Goal: Task Accomplishment & Management: Use online tool/utility

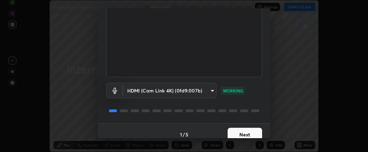
scroll to position [75, 0]
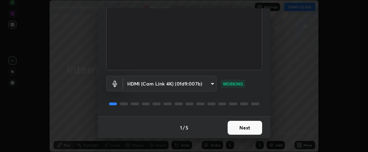
click at [237, 127] on button "Next" at bounding box center [245, 128] width 35 height 14
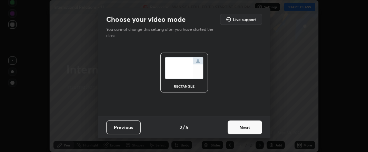
scroll to position [0, 0]
click at [238, 128] on button "Next" at bounding box center [245, 127] width 35 height 14
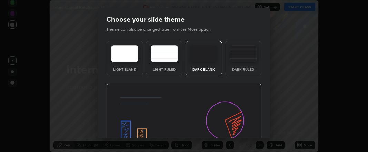
click at [240, 128] on img at bounding box center [184, 128] width 156 height 88
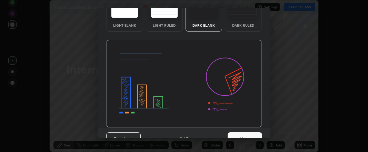
scroll to position [55, 0]
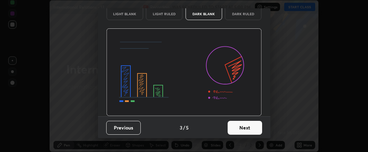
click at [238, 127] on button "Next" at bounding box center [245, 128] width 35 height 14
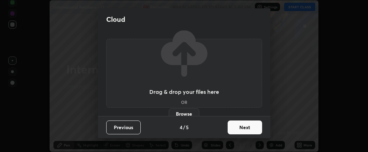
scroll to position [0, 0]
click at [241, 127] on button "Next" at bounding box center [245, 127] width 35 height 14
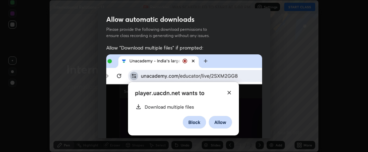
click at [243, 126] on img at bounding box center [184, 100] width 156 height 92
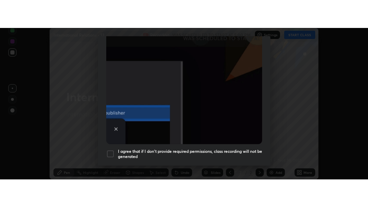
scroll to position [215, 0]
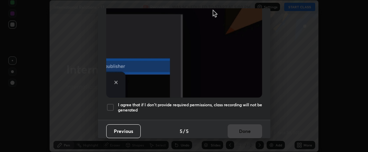
click at [109, 103] on div at bounding box center [110, 107] width 8 height 8
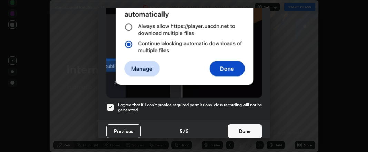
click at [230, 126] on button "Done" at bounding box center [245, 131] width 35 height 14
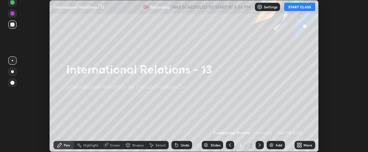
click at [299, 143] on icon at bounding box center [299, 144] width 2 height 2
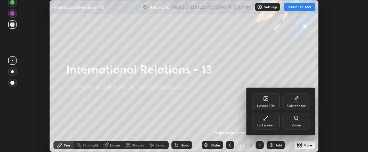
click at [267, 119] on icon at bounding box center [266, 118] width 6 height 6
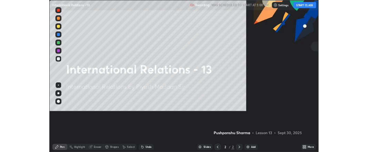
scroll to position [207, 368]
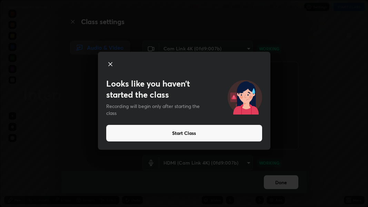
click at [112, 63] on icon at bounding box center [110, 64] width 3 height 3
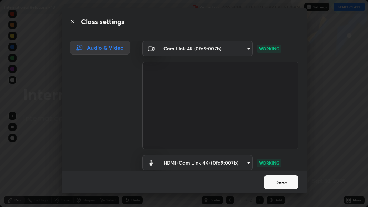
click at [276, 151] on button "Done" at bounding box center [281, 182] width 35 height 14
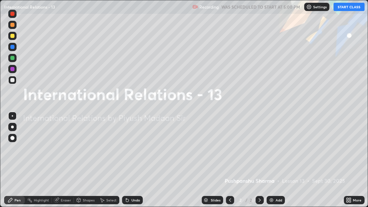
click at [351, 151] on icon at bounding box center [351, 199] width 2 height 2
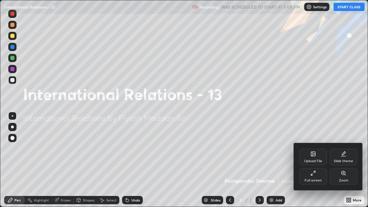
click at [311, 151] on icon at bounding box center [314, 154] width 6 height 6
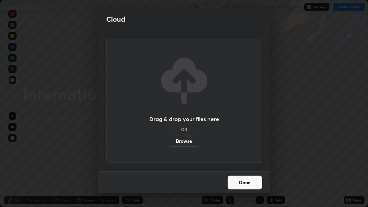
click at [190, 141] on label "Browse" at bounding box center [184, 141] width 31 height 11
click at [169, 141] on input "Browse" at bounding box center [169, 141] width 0 height 11
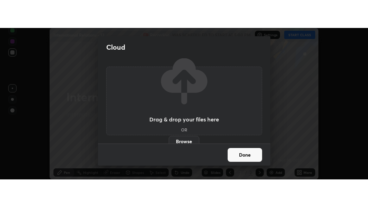
scroll to position [34381, 34164]
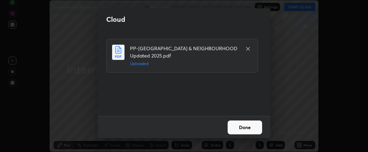
click at [246, 125] on button "Done" at bounding box center [245, 127] width 35 height 14
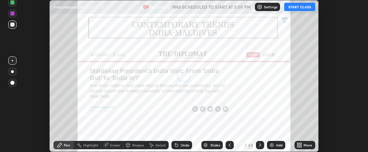
click at [299, 143] on icon at bounding box center [299, 144] width 2 height 2
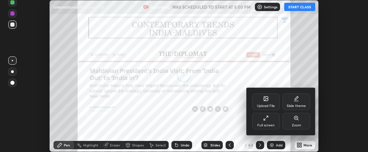
click at [266, 123] on div "Full screen" at bounding box center [266, 121] width 28 height 17
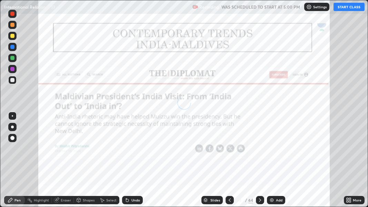
scroll to position [207, 368]
click at [343, 8] on button "START CLASS" at bounding box center [349, 7] width 31 height 8
click at [270, 151] on img at bounding box center [272, 201] width 6 height 6
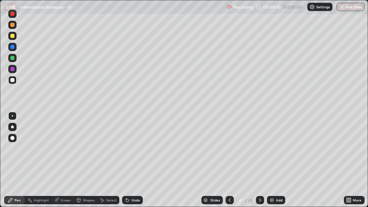
click at [12, 37] on div at bounding box center [12, 36] width 4 height 4
click at [64, 151] on div "Eraser" at bounding box center [66, 200] width 10 height 3
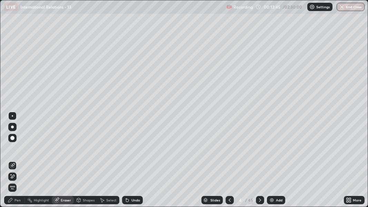
click at [13, 151] on div "Pen" at bounding box center [14, 200] width 21 height 8
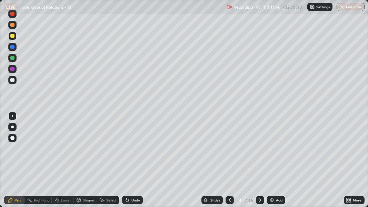
click at [13, 138] on div at bounding box center [12, 138] width 4 height 4
click at [63, 151] on div "Eraser" at bounding box center [66, 200] width 10 height 3
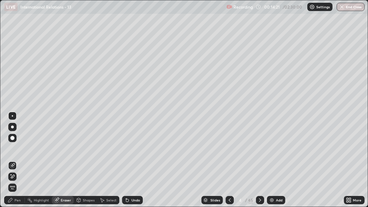
click at [12, 116] on div at bounding box center [12, 115] width 1 height 1
click at [19, 151] on div "Pen" at bounding box center [18, 200] width 6 height 3
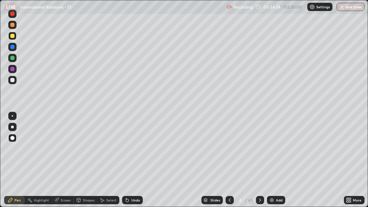
click at [270, 151] on img at bounding box center [272, 201] width 6 height 6
click at [230, 151] on icon at bounding box center [230, 201] width 6 height 6
click at [260, 151] on icon at bounding box center [261, 201] width 6 height 6
click at [12, 83] on div at bounding box center [12, 80] width 8 height 8
click at [10, 37] on div at bounding box center [12, 36] width 4 height 4
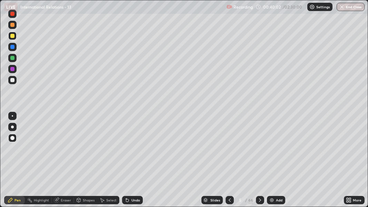
click at [272, 151] on img at bounding box center [272, 201] width 6 height 6
click at [12, 15] on div at bounding box center [12, 14] width 4 height 4
click at [10, 80] on div at bounding box center [12, 80] width 4 height 4
click at [229, 151] on icon at bounding box center [231, 201] width 6 height 6
click at [13, 37] on div at bounding box center [12, 36] width 4 height 4
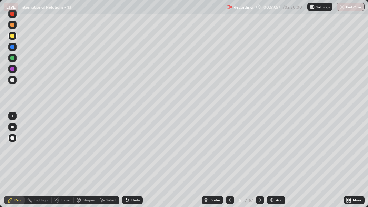
click at [259, 151] on icon at bounding box center [261, 201] width 6 height 6
click at [260, 151] on icon at bounding box center [261, 201] width 6 height 6
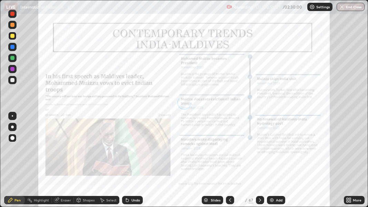
click at [260, 151] on div at bounding box center [260, 200] width 8 height 8
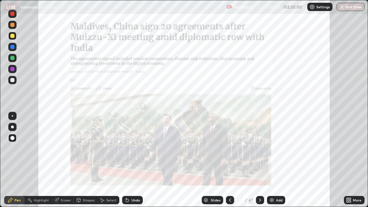
click at [230, 151] on icon at bounding box center [230, 200] width 2 height 3
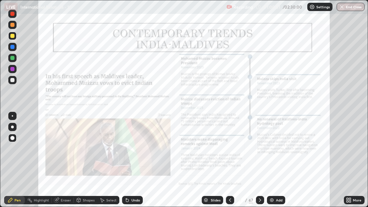
click at [230, 151] on icon at bounding box center [231, 201] width 6 height 6
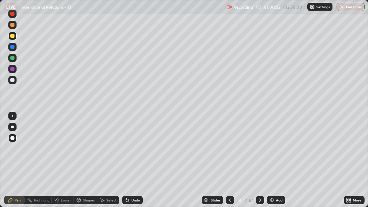
click at [230, 151] on icon at bounding box center [231, 201] width 6 height 6
click at [259, 151] on icon at bounding box center [261, 201] width 6 height 6
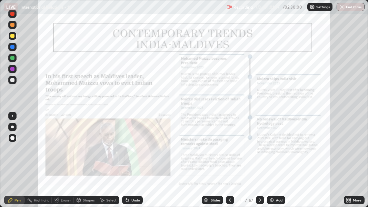
click at [259, 151] on icon at bounding box center [261, 201] width 6 height 6
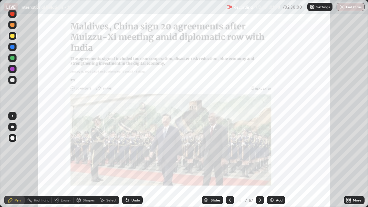
click at [258, 151] on icon at bounding box center [261, 201] width 6 height 6
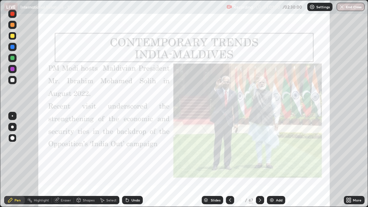
click at [230, 151] on icon at bounding box center [231, 201] width 6 height 6
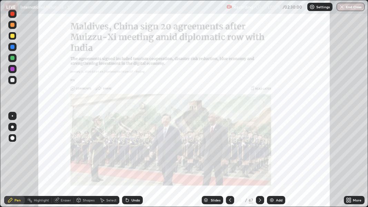
click at [229, 151] on icon at bounding box center [230, 200] width 2 height 3
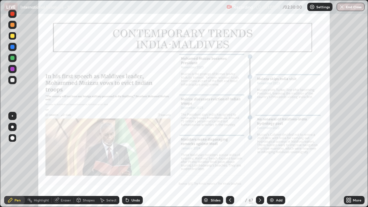
click at [229, 151] on icon at bounding box center [230, 200] width 2 height 3
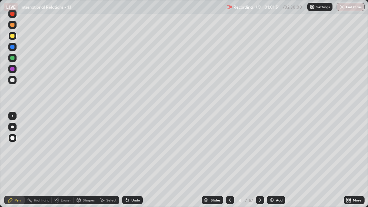
click at [229, 151] on icon at bounding box center [231, 201] width 6 height 6
click at [230, 151] on icon at bounding box center [230, 200] width 2 height 3
click at [230, 151] on icon at bounding box center [231, 201] width 6 height 6
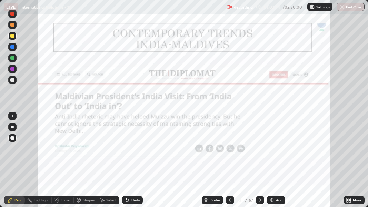
click at [230, 151] on icon at bounding box center [231, 201] width 6 height 6
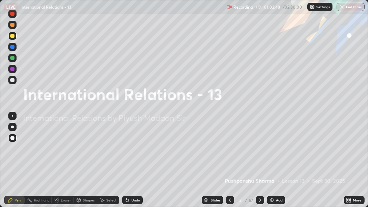
click at [259, 151] on icon at bounding box center [261, 201] width 6 height 6
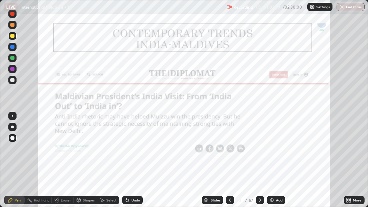
click at [259, 151] on icon at bounding box center [261, 201] width 6 height 6
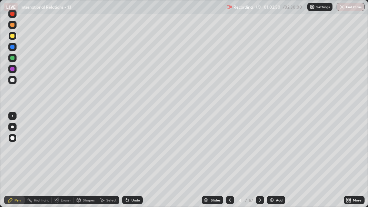
click at [260, 151] on icon at bounding box center [261, 201] width 6 height 6
click at [260, 151] on icon at bounding box center [260, 200] width 2 height 3
click at [260, 151] on icon at bounding box center [261, 201] width 6 height 6
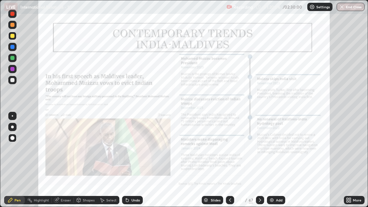
click at [259, 151] on icon at bounding box center [261, 201] width 6 height 6
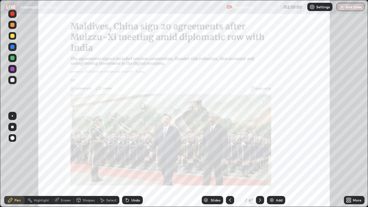
click at [227, 151] on div at bounding box center [230, 200] width 8 height 8
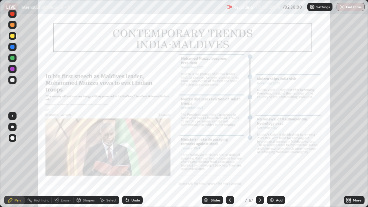
click at [13, 13] on div "LIVE International Relations - 13" at bounding box center [114, 7] width 220 height 14
click at [13, 14] on div at bounding box center [12, 14] width 4 height 4
click at [259, 151] on icon at bounding box center [261, 201] width 6 height 6
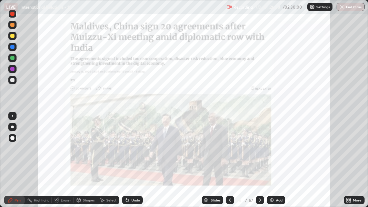
click at [262, 151] on div at bounding box center [260, 200] width 8 height 8
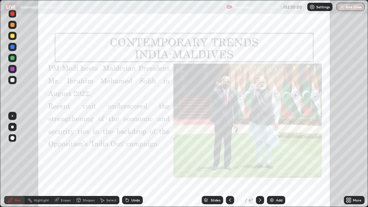
click at [226, 151] on div at bounding box center [230, 200] width 8 height 8
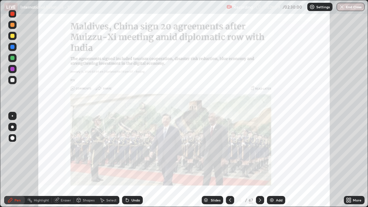
click at [229, 151] on icon at bounding box center [231, 201] width 6 height 6
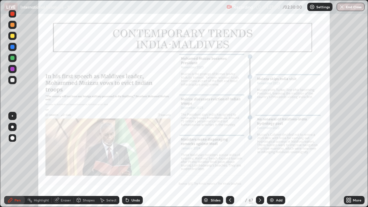
click at [230, 151] on icon at bounding box center [231, 201] width 6 height 6
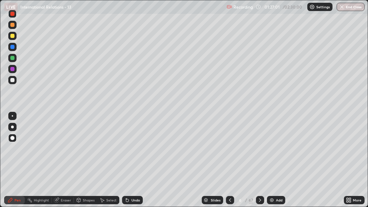
click at [274, 151] on div "Add" at bounding box center [276, 200] width 18 height 8
click at [13, 36] on div at bounding box center [12, 36] width 4 height 4
click at [259, 151] on icon at bounding box center [260, 200] width 2 height 3
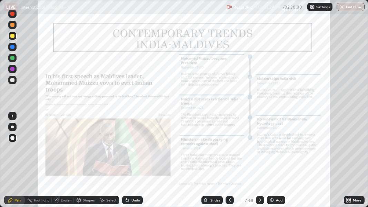
click at [260, 151] on icon at bounding box center [261, 201] width 6 height 6
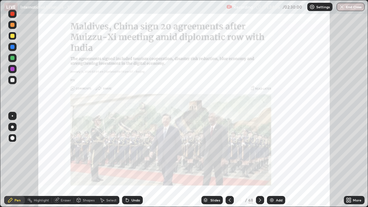
click at [260, 151] on icon at bounding box center [261, 201] width 6 height 6
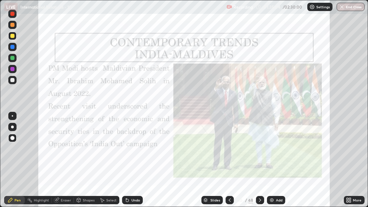
click at [263, 151] on div at bounding box center [260, 200] width 8 height 8
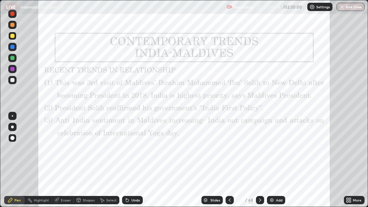
click at [260, 151] on icon at bounding box center [261, 201] width 6 height 6
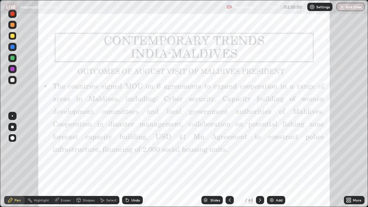
click at [260, 151] on icon at bounding box center [261, 201] width 6 height 6
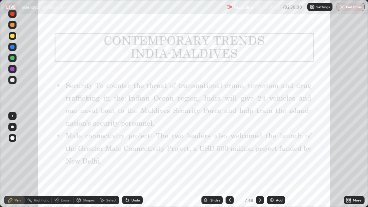
click at [208, 151] on div "Slides" at bounding box center [212, 200] width 21 height 8
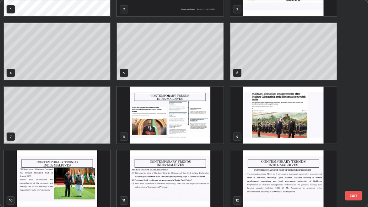
scroll to position [45, 0]
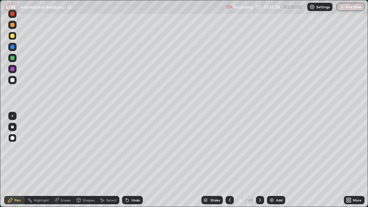
click at [11, 82] on div at bounding box center [12, 80] width 4 height 4
click at [213, 151] on div "Slides" at bounding box center [216, 200] width 10 height 3
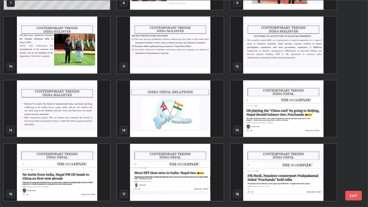
scroll to position [179, 0]
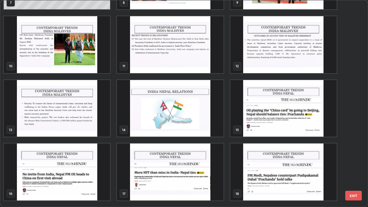
click at [76, 121] on img "grid" at bounding box center [57, 108] width 106 height 57
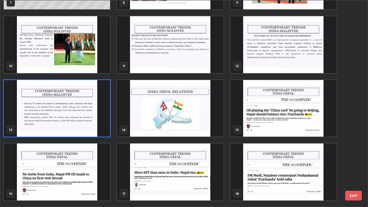
click at [74, 123] on img "grid" at bounding box center [57, 108] width 106 height 57
click at [74, 124] on img "grid" at bounding box center [57, 108] width 106 height 57
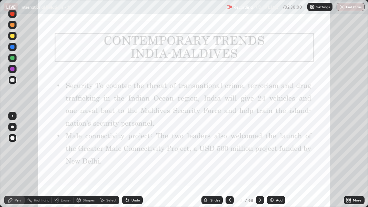
click at [210, 151] on div "Slides" at bounding box center [212, 200] width 21 height 8
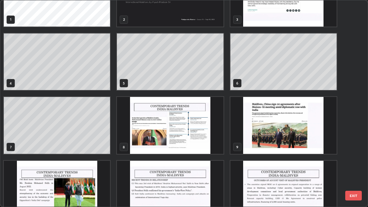
scroll to position [31, 0]
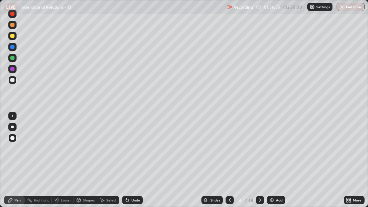
click at [218, 151] on div "Slides" at bounding box center [216, 200] width 10 height 3
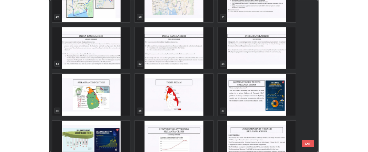
scroll to position [1061, 0]
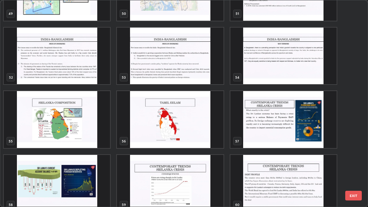
click at [85, 117] on img "grid" at bounding box center [57, 119] width 106 height 57
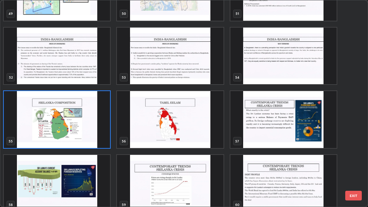
click at [83, 117] on img "grid" at bounding box center [57, 119] width 106 height 57
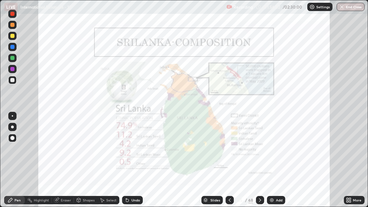
click at [82, 114] on img "grid" at bounding box center [57, 119] width 106 height 57
click at [11, 14] on div at bounding box center [12, 14] width 4 height 4
click at [269, 151] on img at bounding box center [272, 201] width 6 height 6
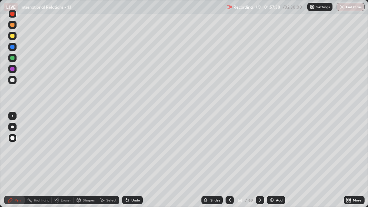
click at [13, 138] on div at bounding box center [12, 138] width 4 height 4
click at [68, 151] on div "Eraser" at bounding box center [63, 200] width 22 height 8
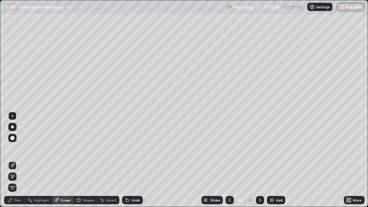
click at [18, 151] on div "Pen" at bounding box center [18, 200] width 6 height 3
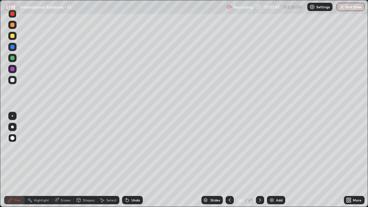
click at [10, 36] on div at bounding box center [12, 36] width 4 height 4
click at [14, 81] on div at bounding box center [12, 80] width 8 height 8
click at [14, 81] on div at bounding box center [12, 80] width 4 height 4
click at [272, 151] on img at bounding box center [272, 201] width 6 height 6
click at [10, 151] on icon at bounding box center [10, 200] width 4 height 4
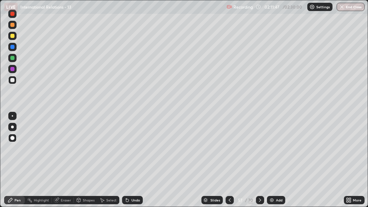
click at [11, 36] on div at bounding box center [12, 36] width 4 height 4
click at [229, 151] on icon at bounding box center [230, 201] width 6 height 6
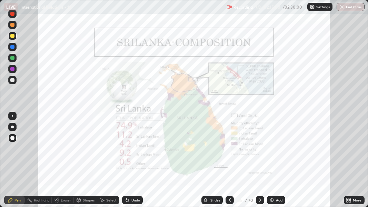
click at [229, 151] on icon at bounding box center [230, 201] width 6 height 6
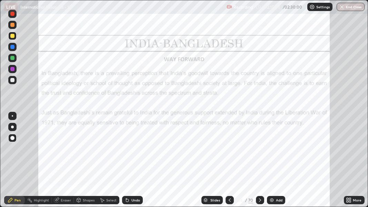
click at [229, 151] on icon at bounding box center [230, 201] width 6 height 6
click at [260, 151] on icon at bounding box center [261, 201] width 6 height 6
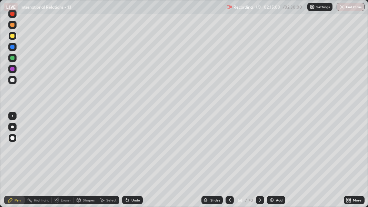
click at [258, 151] on icon at bounding box center [261, 201] width 6 height 6
click at [229, 151] on icon at bounding box center [230, 201] width 6 height 6
click at [270, 151] on img at bounding box center [272, 201] width 6 height 6
click at [229, 151] on icon at bounding box center [231, 201] width 6 height 6
click at [230, 151] on icon at bounding box center [231, 201] width 6 height 6
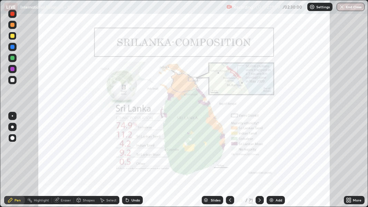
click at [226, 151] on div at bounding box center [230, 200] width 8 height 8
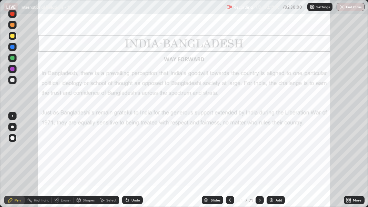
click at [260, 151] on icon at bounding box center [260, 201] width 6 height 6
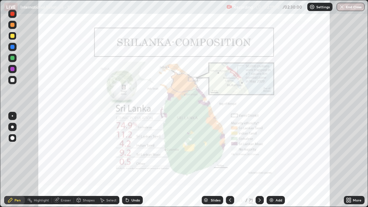
click at [260, 151] on icon at bounding box center [260, 200] width 2 height 3
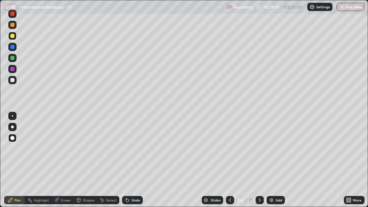
click at [259, 151] on icon at bounding box center [260, 200] width 2 height 3
click at [12, 81] on div at bounding box center [12, 80] width 4 height 4
click at [12, 80] on div at bounding box center [12, 80] width 4 height 4
click at [228, 151] on icon at bounding box center [231, 201] width 6 height 6
click at [345, 7] on img "button" at bounding box center [343, 7] width 6 height 6
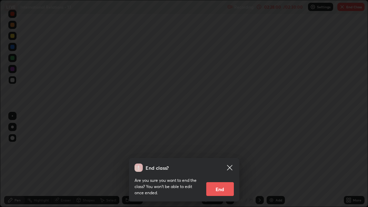
click at [217, 151] on button "End" at bounding box center [221, 189] width 28 height 14
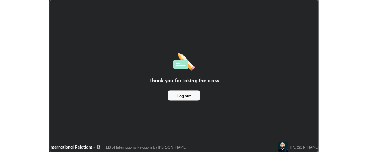
scroll to position [34381, 34164]
